Goal: Task Accomplishment & Management: Complete application form

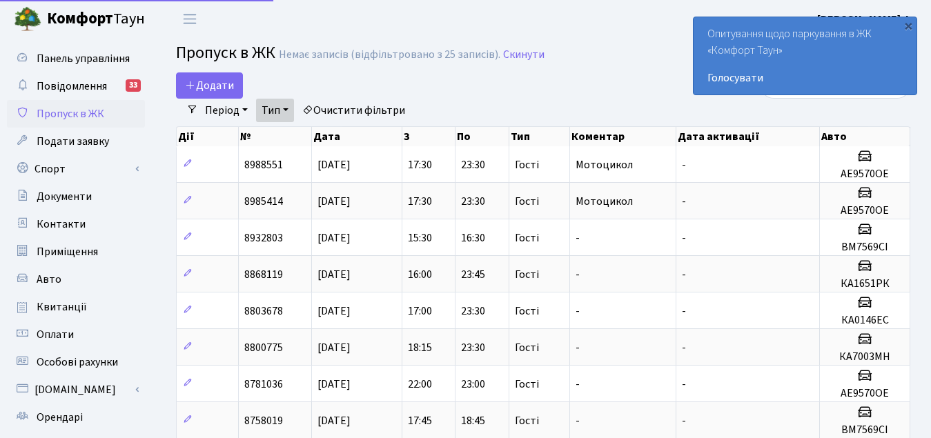
select select "25"
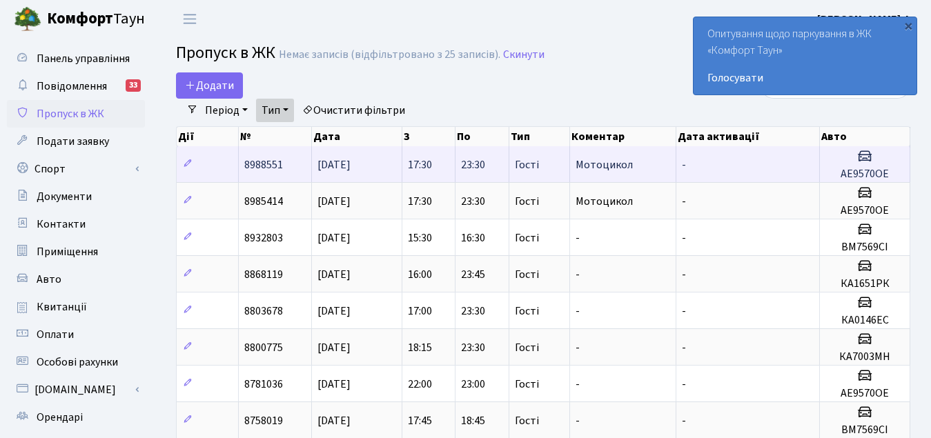
click at [326, 163] on span "[DATE]" at bounding box center [333, 164] width 33 height 15
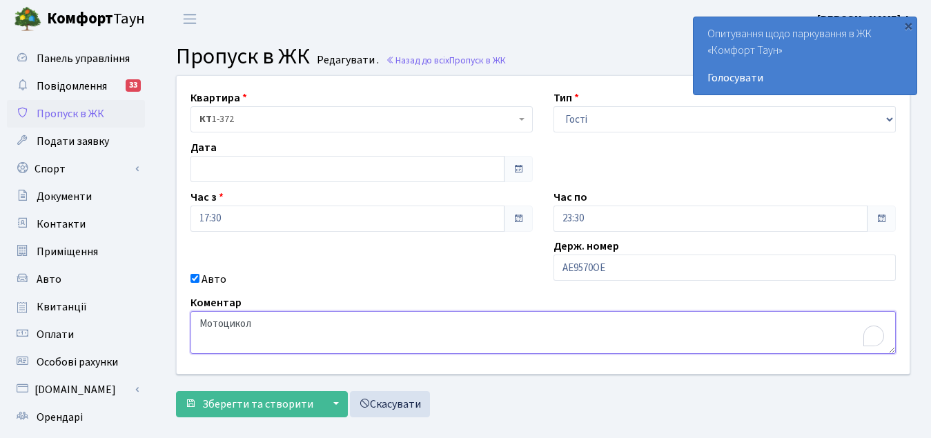
drag, startPoint x: 199, startPoint y: 326, endPoint x: 258, endPoint y: 329, distance: 58.7
click at [258, 329] on textarea "Мотоцикол" at bounding box center [542, 332] width 705 height 43
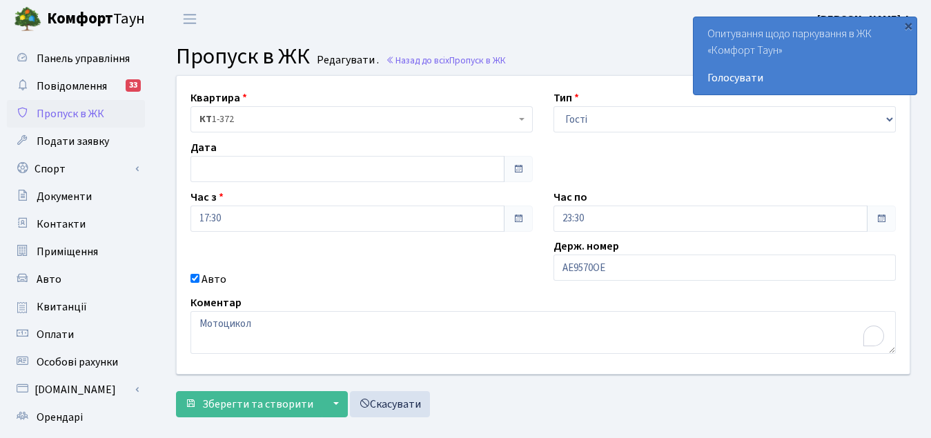
click at [84, 111] on span "Пропуск в ЖК" at bounding box center [71, 113] width 68 height 15
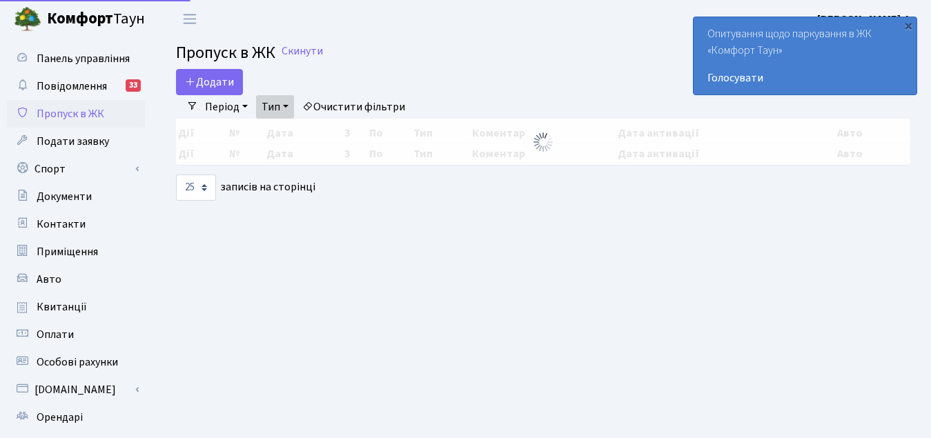
select select "25"
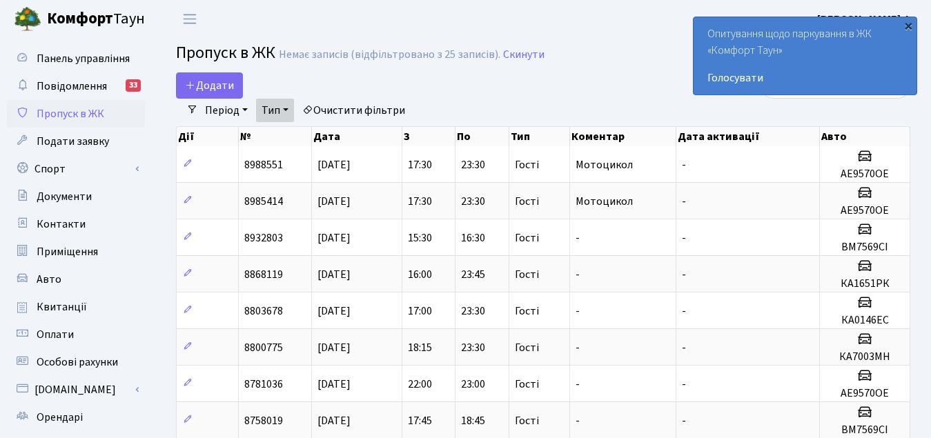
click at [907, 23] on div "×" at bounding box center [908, 26] width 14 height 14
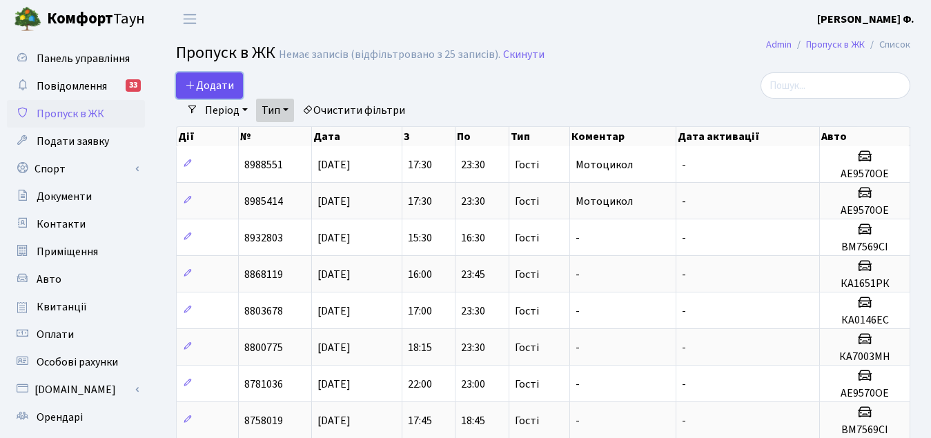
click at [217, 83] on span "Додати" at bounding box center [209, 85] width 49 height 15
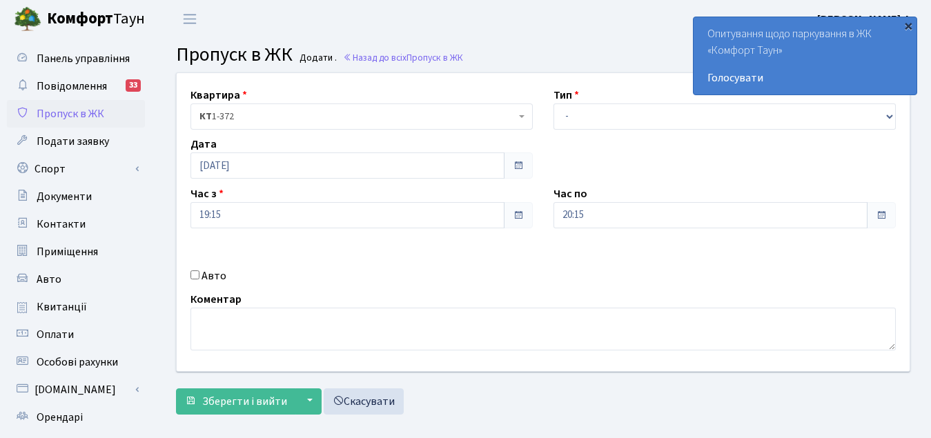
click at [908, 28] on div "×" at bounding box center [908, 26] width 14 height 14
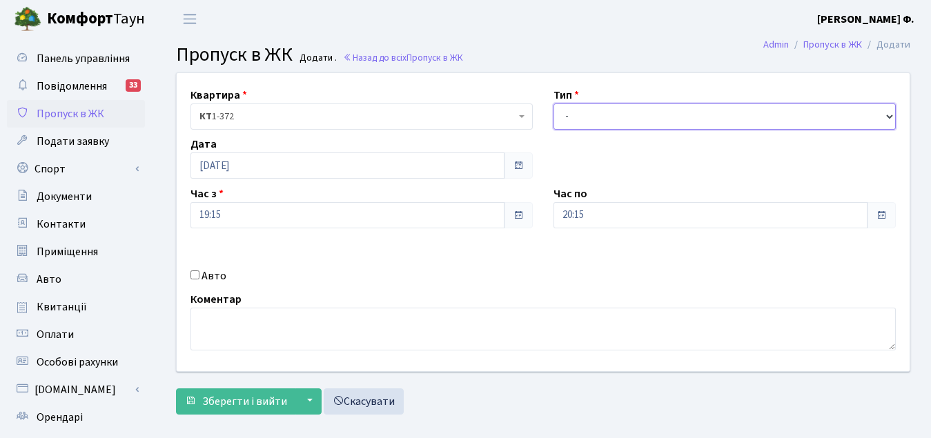
click at [884, 113] on select "- Доставка Таксі Гості Сервіс" at bounding box center [724, 116] width 342 height 26
select select "3"
click at [553, 103] on select "- Доставка Таксі Гості Сервіс" at bounding box center [724, 116] width 342 height 26
click at [877, 216] on span at bounding box center [880, 215] width 11 height 11
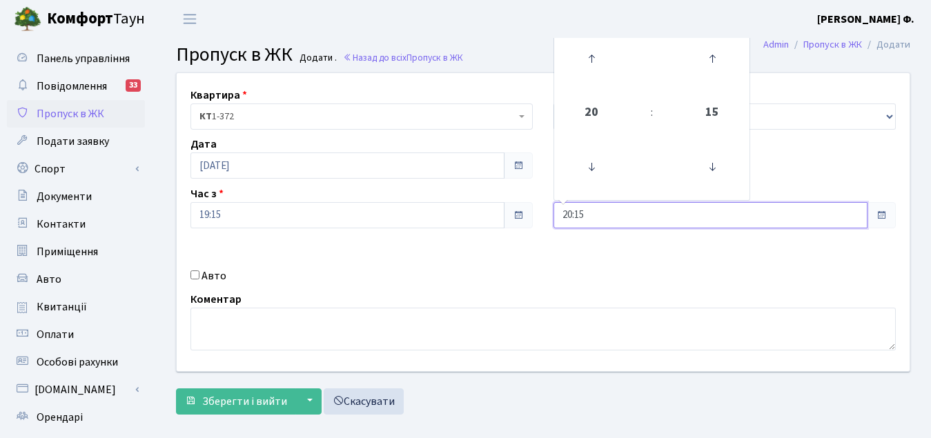
click at [850, 215] on input "20:15" at bounding box center [710, 215] width 314 height 26
click at [593, 168] on icon at bounding box center [591, 166] width 37 height 37
click at [589, 58] on icon at bounding box center [591, 58] width 37 height 37
click at [589, 59] on icon at bounding box center [591, 58] width 37 height 37
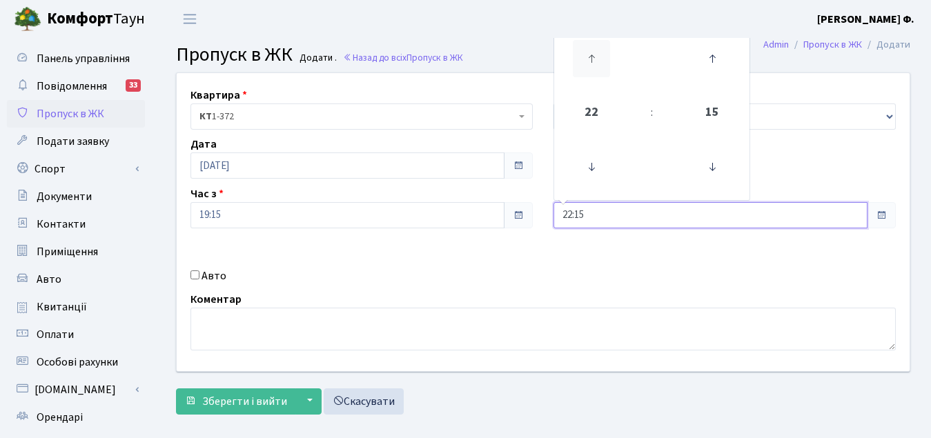
click at [589, 59] on icon at bounding box center [591, 58] width 37 height 37
type input "23:15"
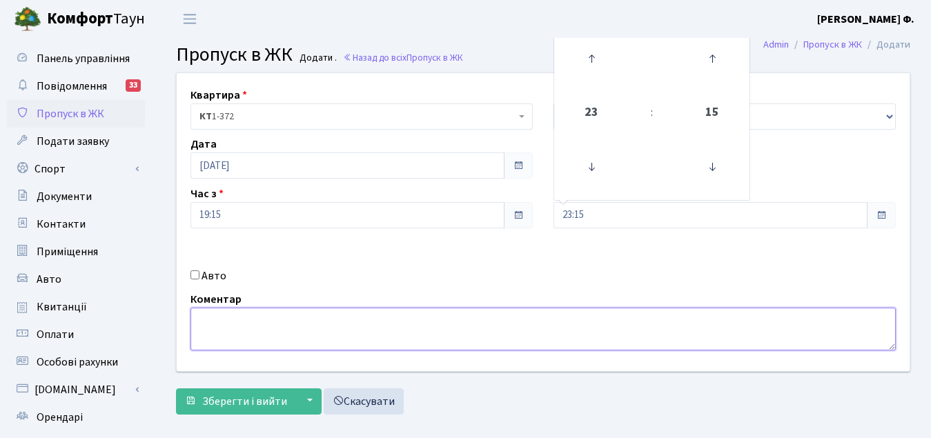
click at [236, 330] on textarea at bounding box center [542, 329] width 705 height 43
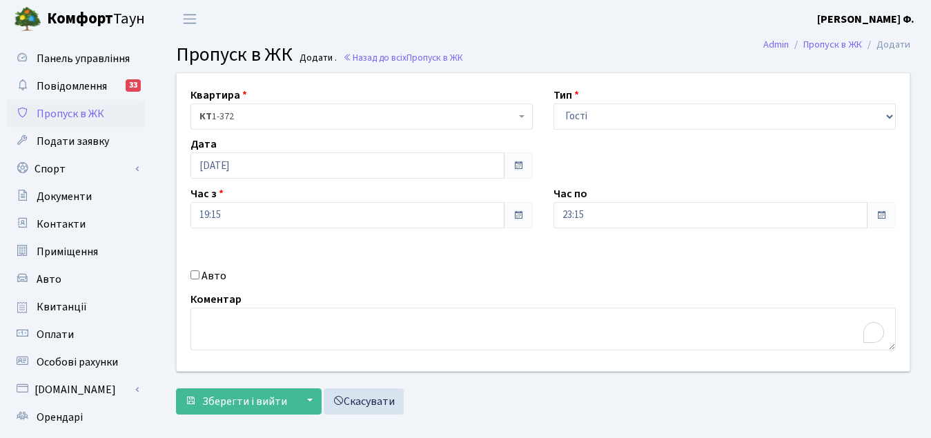
click at [195, 274] on input "Авто" at bounding box center [194, 274] width 9 height 9
checkbox input "true"
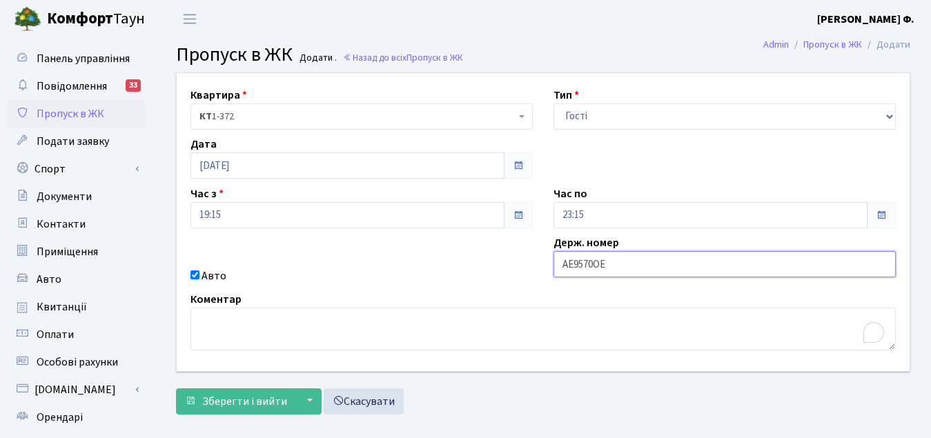
type input "АЕ9570ОЕ"
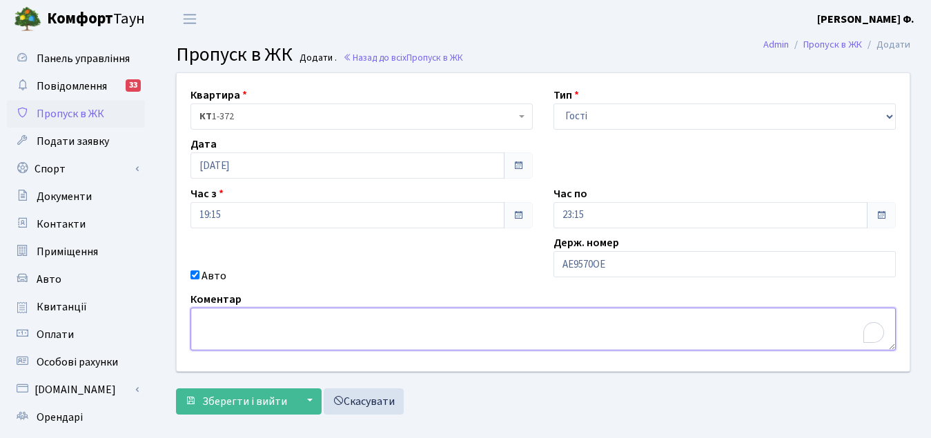
paste textarea "Мотоцикол"
type textarea "Мотоцикол"
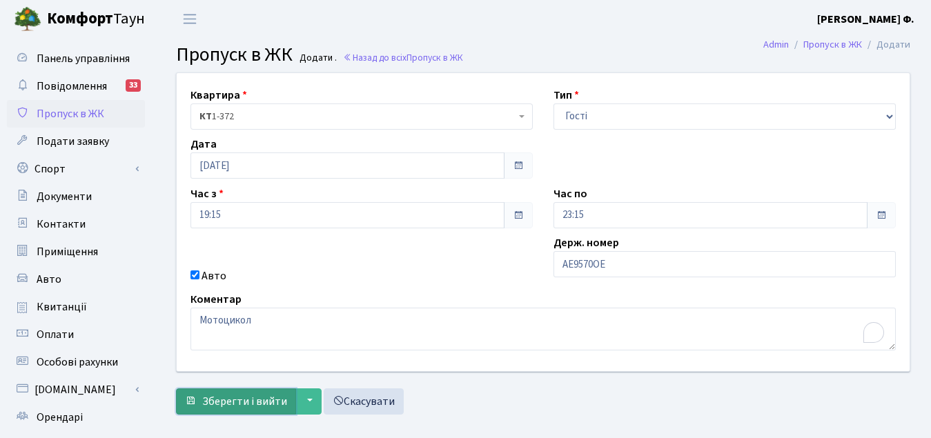
click at [283, 397] on span "Зберегти і вийти" at bounding box center [244, 401] width 85 height 15
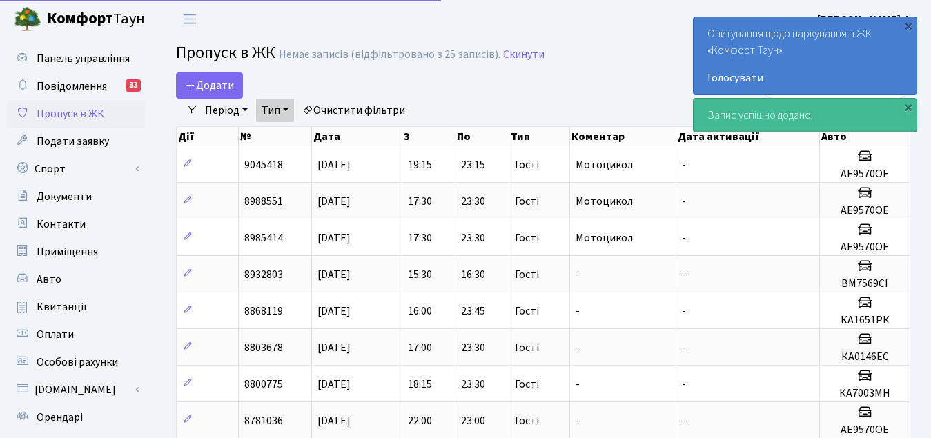
select select "25"
